Goal: Task Accomplishment & Management: Manage account settings

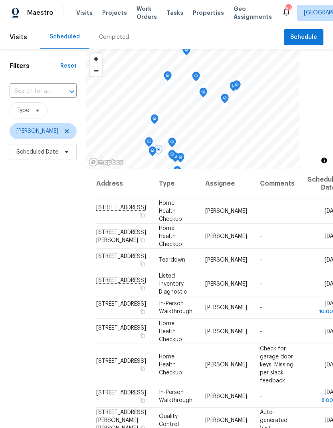
click at [0, 0] on icon at bounding box center [0, 0] width 0 height 0
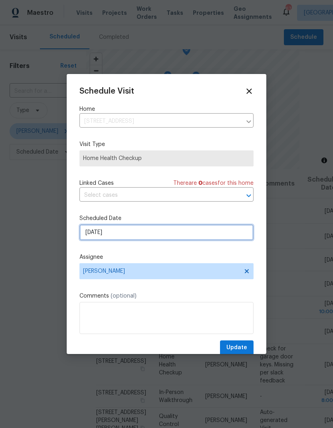
click at [84, 234] on input "[DATE]" at bounding box center [167, 232] width 174 height 16
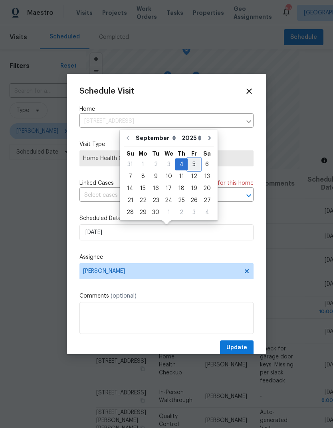
click at [190, 163] on div "5" at bounding box center [194, 164] width 13 height 11
type input "[DATE]"
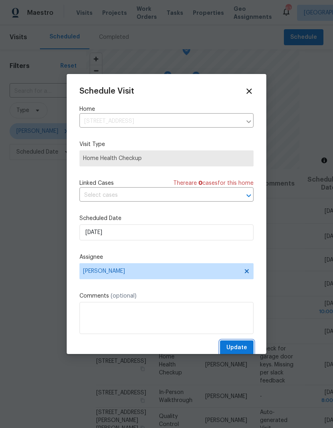
click at [237, 349] on span "Update" at bounding box center [237, 348] width 21 height 10
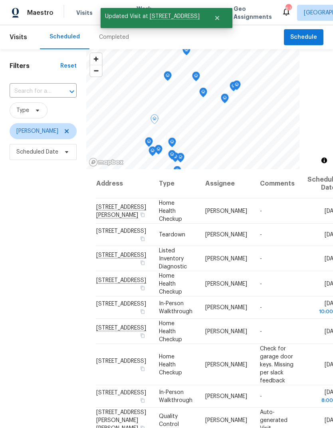
click at [0, 0] on icon at bounding box center [0, 0] width 0 height 0
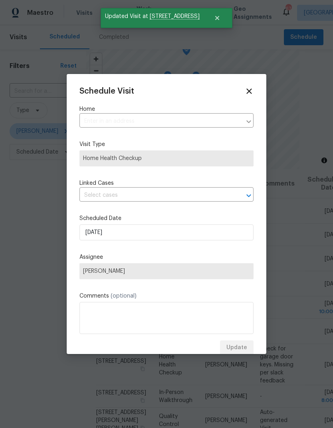
type input "[STREET_ADDRESS][PERSON_NAME]"
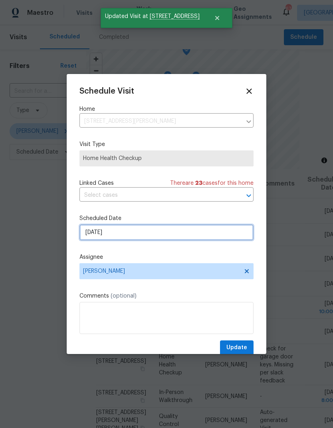
click at [83, 231] on input "[DATE]" at bounding box center [167, 232] width 174 height 16
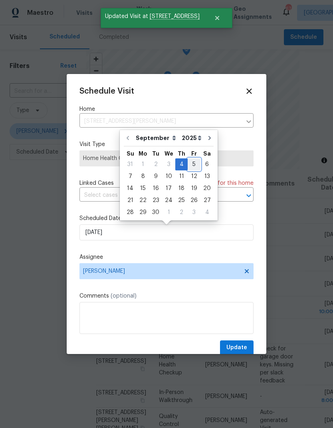
click at [188, 165] on div "5" at bounding box center [194, 164] width 13 height 11
type input "[DATE]"
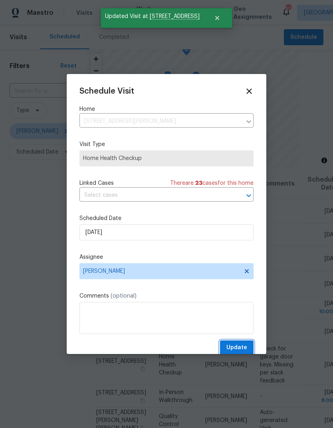
click at [246, 349] on span "Update" at bounding box center [237, 348] width 21 height 10
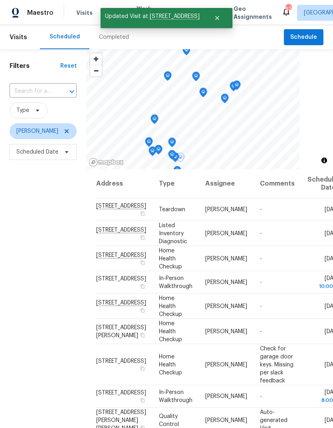
click at [0, 0] on icon at bounding box center [0, 0] width 0 height 0
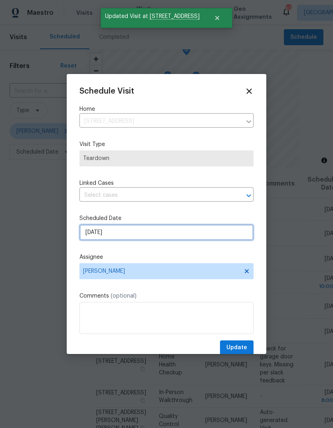
click at [82, 236] on input "[DATE]" at bounding box center [167, 232] width 174 height 16
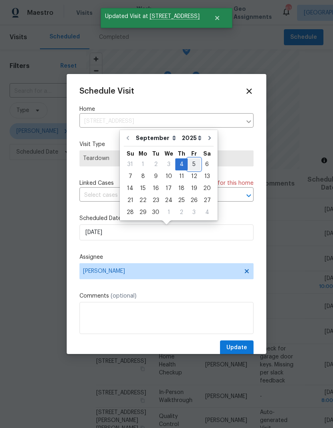
click at [190, 163] on div "5" at bounding box center [194, 164] width 13 height 11
type input "[DATE]"
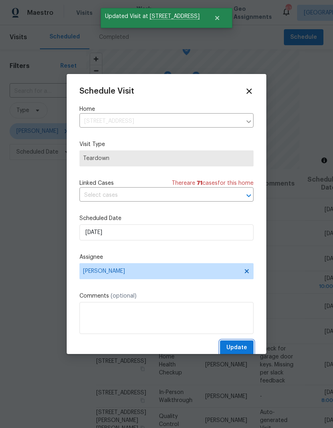
click at [245, 348] on span "Update" at bounding box center [237, 348] width 21 height 10
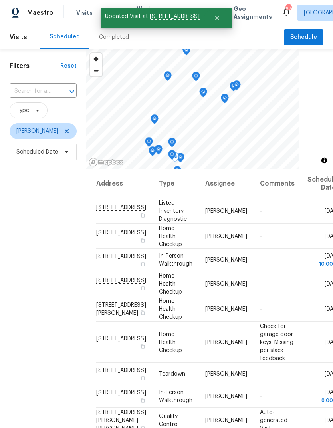
click at [0, 0] on icon at bounding box center [0, 0] width 0 height 0
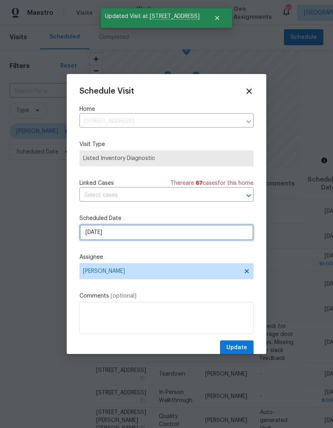
click at [83, 237] on input "[DATE]" at bounding box center [167, 232] width 174 height 16
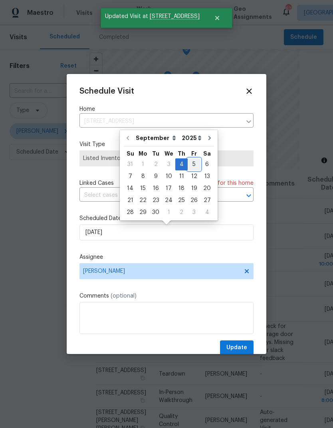
click at [190, 164] on div "5" at bounding box center [194, 164] width 13 height 11
type input "[DATE]"
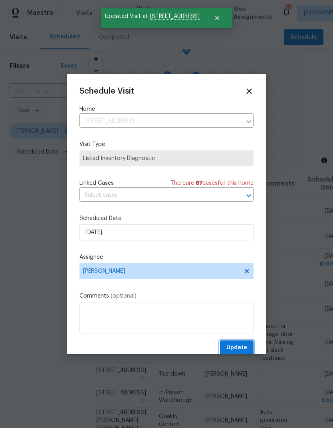
click at [243, 350] on span "Update" at bounding box center [237, 348] width 21 height 10
